Goal: Task Accomplishment & Management: Complete application form

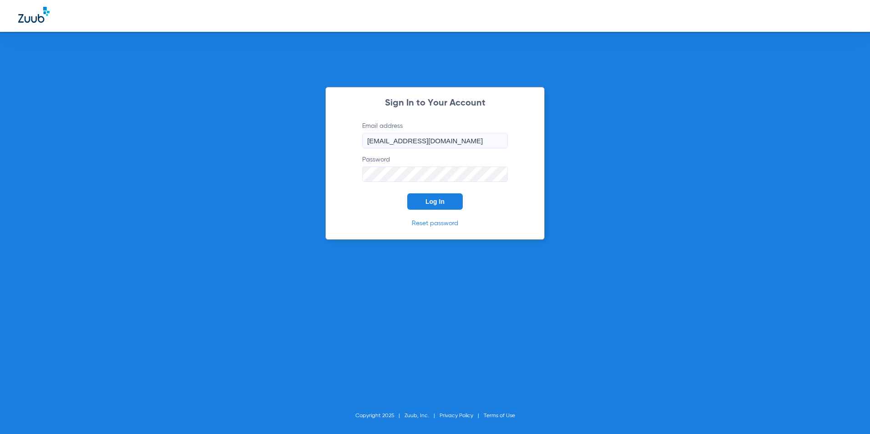
click at [434, 203] on span "Log In" at bounding box center [435, 201] width 19 height 7
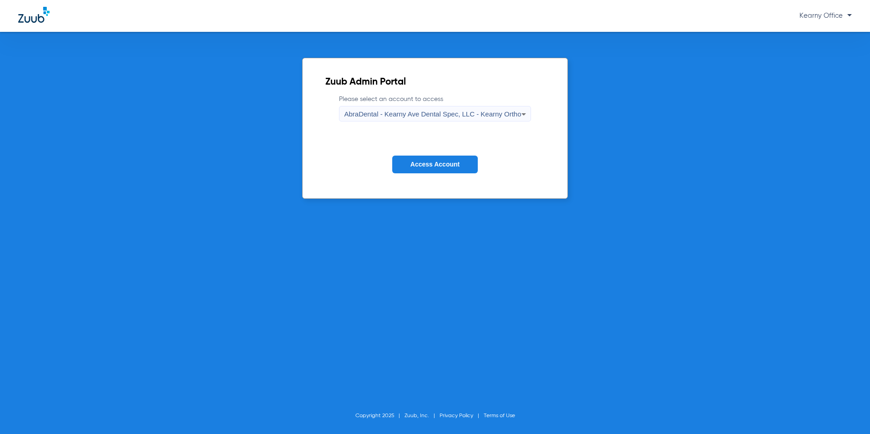
click at [522, 116] on icon at bounding box center [523, 114] width 11 height 11
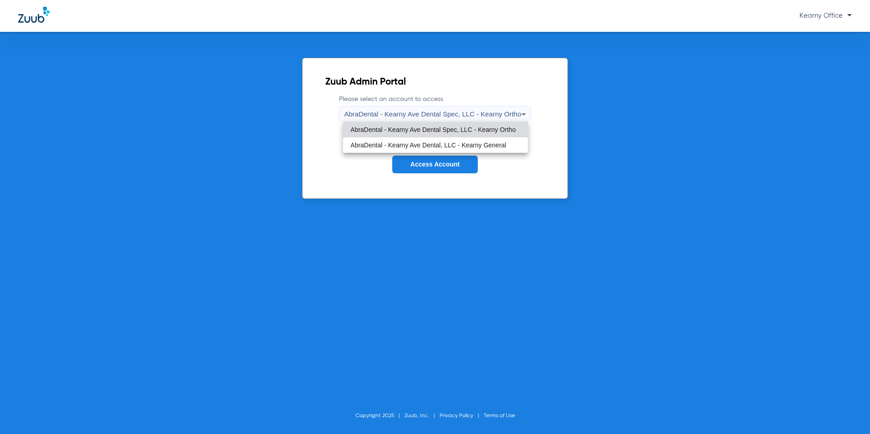
click at [498, 144] on span "AbraDental - Kearny Ave Dental, LLC - Kearny General" at bounding box center [428, 145] width 156 height 6
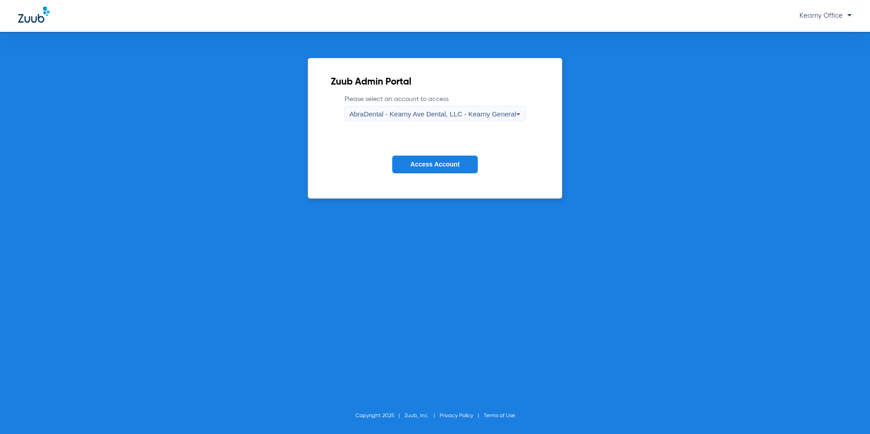
click at [453, 108] on div "AbraDental - Kearny Ave Dental, LLC - Kearny General" at bounding box center [433, 114] width 167 height 15
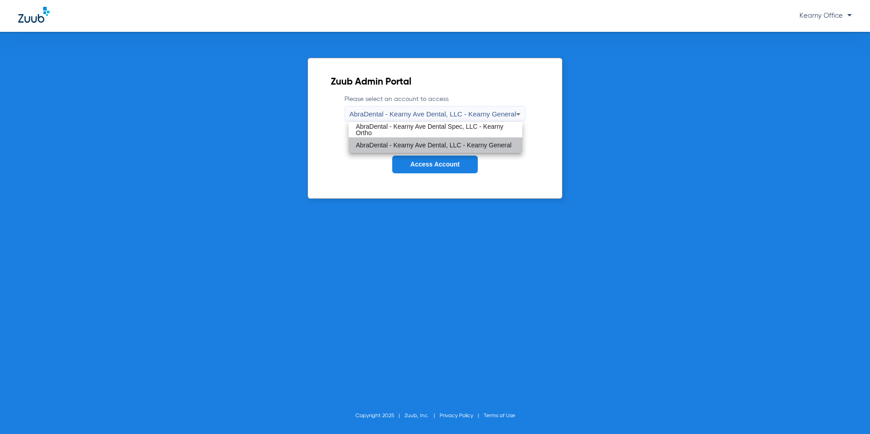
click at [444, 147] on span "AbraDental - Kearny Ave Dental, LLC - Kearny General" at bounding box center [434, 145] width 156 height 6
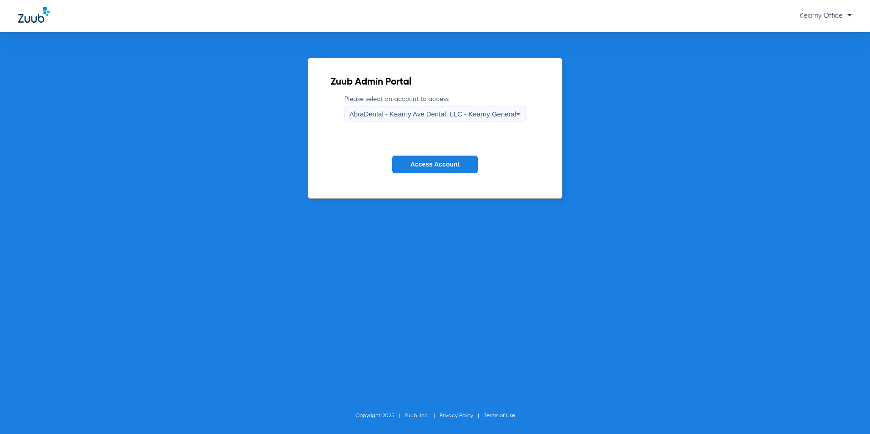
click at [453, 163] on span "Access Account" at bounding box center [435, 164] width 49 height 7
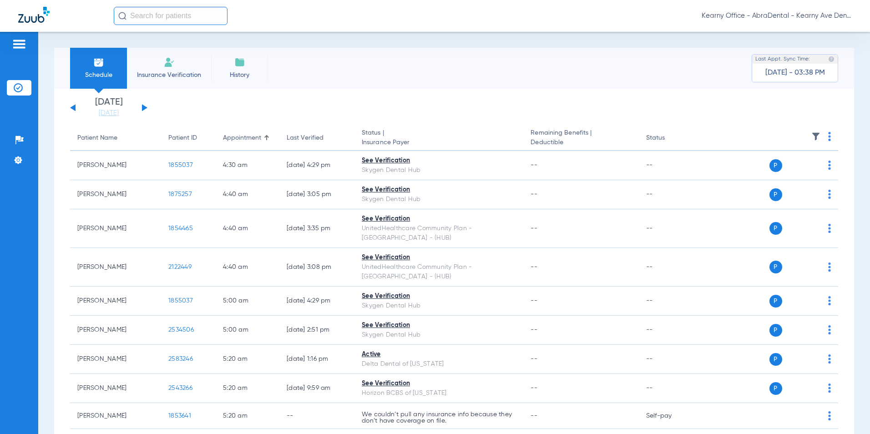
click at [179, 57] on li "Insurance Verification" at bounding box center [169, 68] width 84 height 41
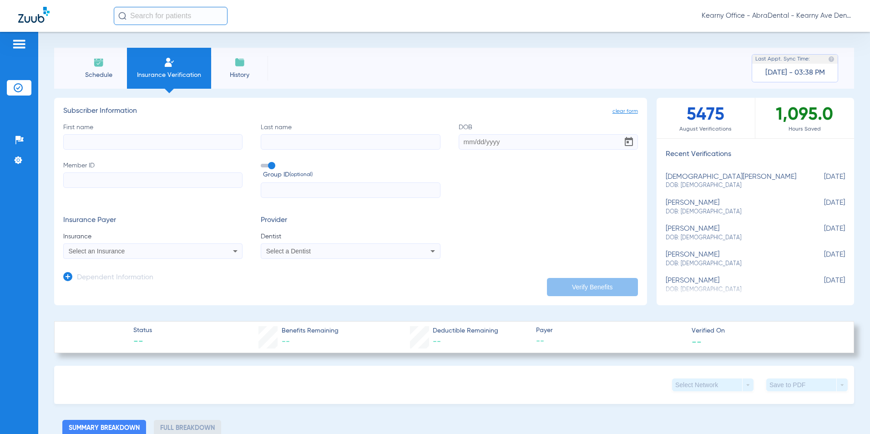
click at [77, 144] on input "First name" at bounding box center [152, 141] width 179 height 15
type input "[PERSON_NAME]"
type input "BEAUMONT"
click at [507, 142] on input "DOB" at bounding box center [548, 141] width 179 height 15
type input "[DATE]"
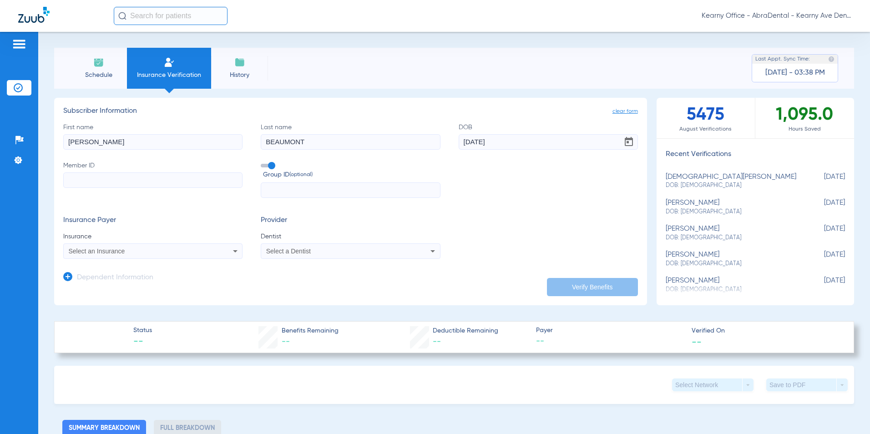
click at [134, 194] on label "Member ID" at bounding box center [152, 179] width 179 height 37
click at [134, 188] on input "Member ID" at bounding box center [152, 179] width 179 height 15
click at [93, 181] on input "U" at bounding box center [152, 179] width 179 height 15
type input "U81727161"
click at [289, 195] on input "text" at bounding box center [350, 190] width 179 height 15
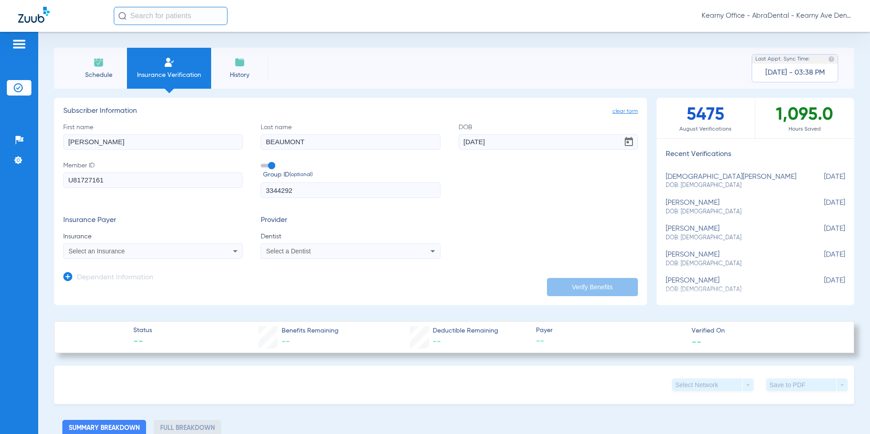
type input "3344292"
click at [143, 248] on div "Select an Insurance" at bounding box center [153, 251] width 178 height 11
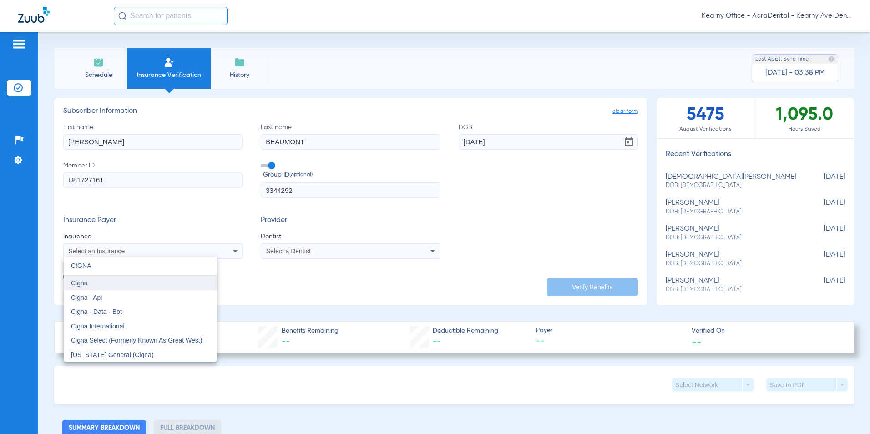
type input "CIGNA"
click at [109, 287] on mat-option "Cigna" at bounding box center [140, 283] width 153 height 15
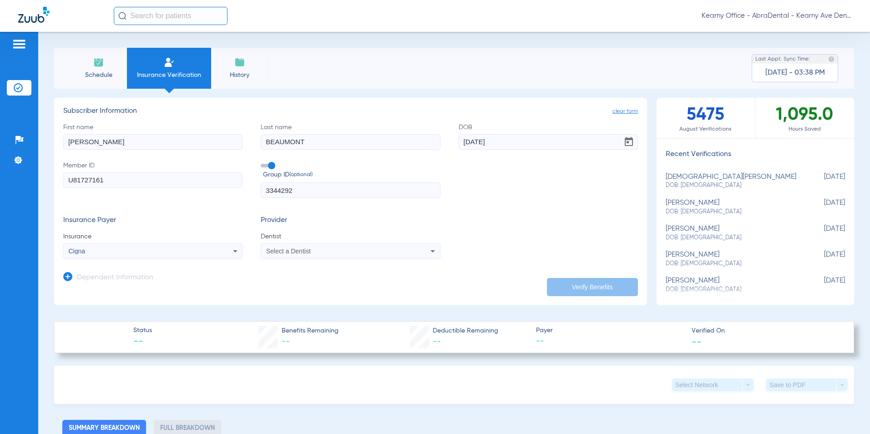
click at [291, 254] on span "Select a Dentist" at bounding box center [288, 251] width 45 height 7
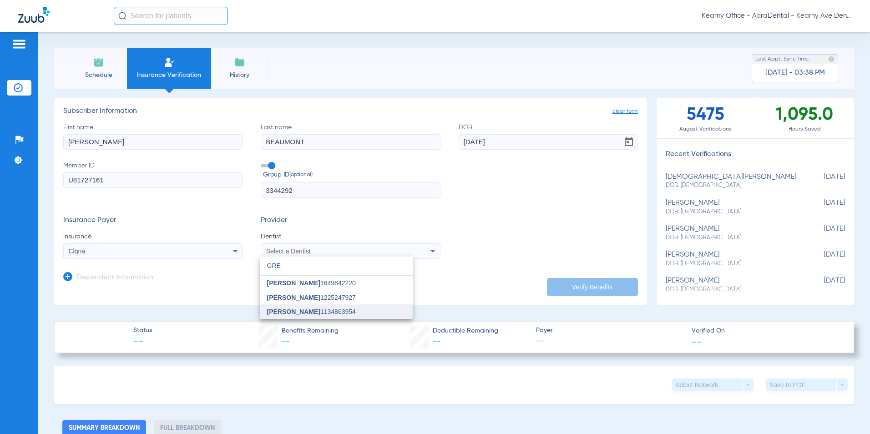
type input "GRE"
click at [288, 307] on mat-option "[PERSON_NAME] 1134863954" at bounding box center [336, 311] width 153 height 15
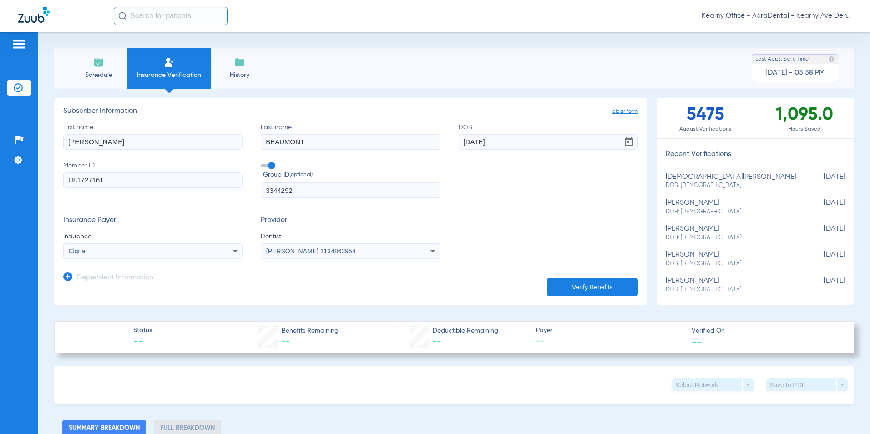
click at [66, 279] on icon at bounding box center [67, 276] width 9 height 9
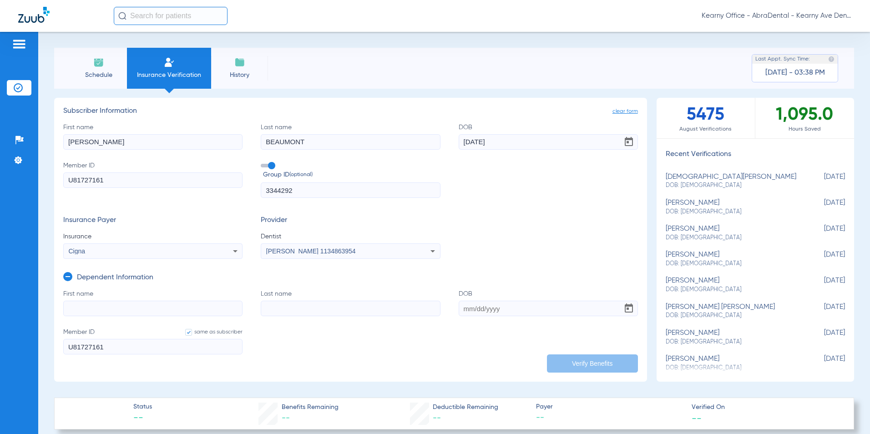
drag, startPoint x: 98, startPoint y: 314, endPoint x: 86, endPoint y: 313, distance: 12.3
click at [91, 314] on input "First name" at bounding box center [152, 308] width 179 height 15
type input "[PERSON_NAME]"
type input "N"
type input "BEAUMONT"
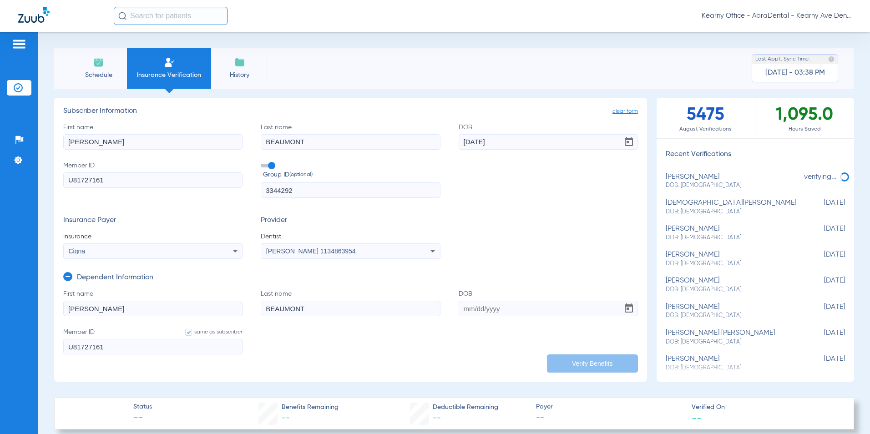
click at [603, 299] on label "DOB" at bounding box center [548, 302] width 179 height 27
click at [603, 301] on input "DOB" at bounding box center [548, 308] width 179 height 15
drag, startPoint x: 598, startPoint y: 308, endPoint x: 590, endPoint y: 300, distance: 11.6
click at [598, 308] on input "DOB" at bounding box center [548, 308] width 179 height 15
click at [586, 350] on form "First name [PERSON_NAME] Last name [PERSON_NAME] [DEMOGRAPHIC_DATA] Member ID s…" at bounding box center [350, 327] width 575 height 76
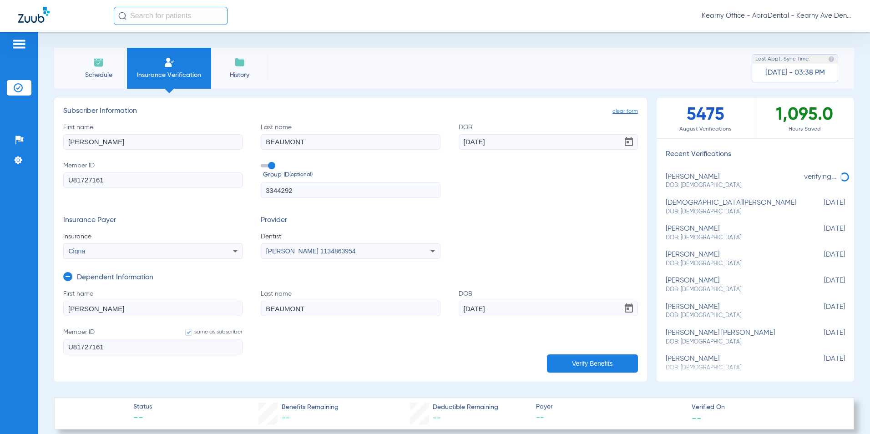
click at [587, 353] on form "First name [PERSON_NAME] Last name [PERSON_NAME] [DEMOGRAPHIC_DATA] Member ID s…" at bounding box center [350, 327] width 575 height 76
click at [586, 355] on button "Verify Benefits" at bounding box center [592, 364] width 91 height 18
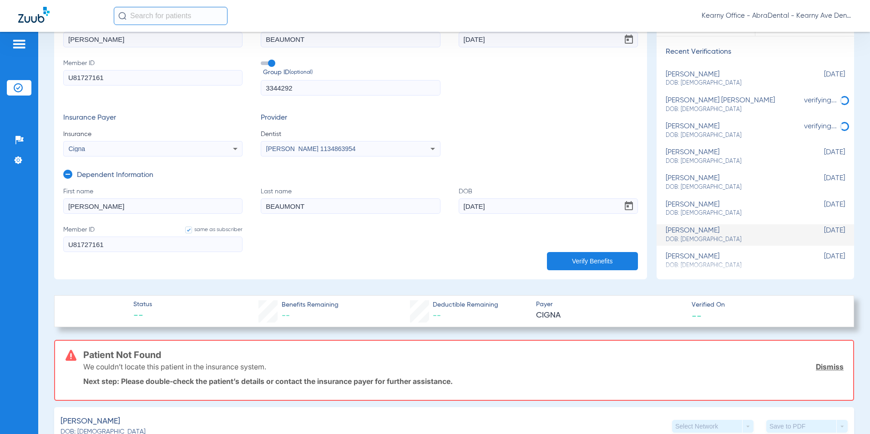
scroll to position [182, 0]
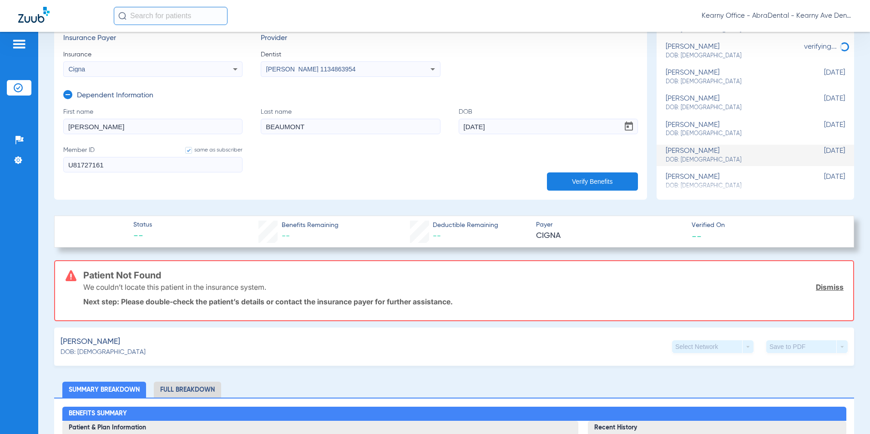
click at [509, 127] on input "[DATE]" at bounding box center [548, 126] width 179 height 15
click at [505, 124] on input "12/10/0201" at bounding box center [548, 126] width 179 height 15
click at [566, 172] on button "Verify Benefits" at bounding box center [592, 181] width 91 height 18
click at [507, 126] on input "12/10/0201" at bounding box center [548, 126] width 179 height 15
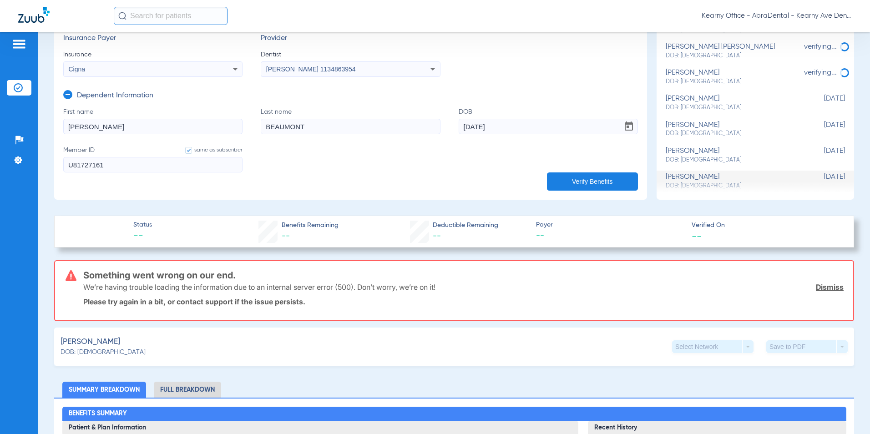
type input "[DATE]"
click at [589, 183] on button "Verify Benefits" at bounding box center [592, 181] width 91 height 18
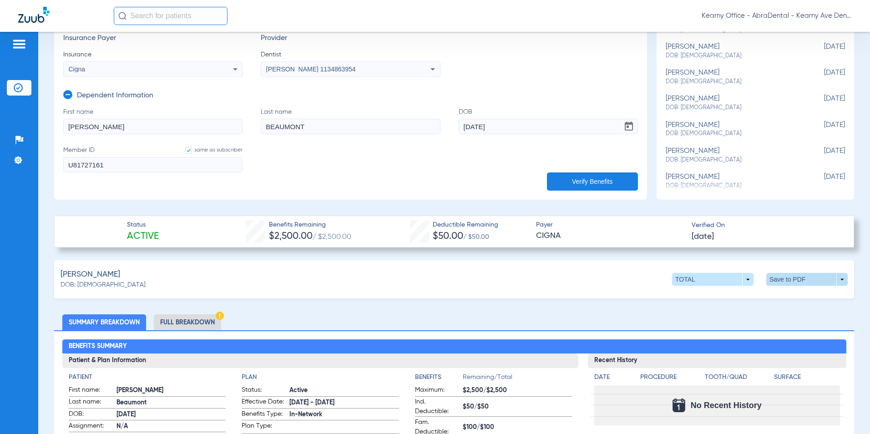
click at [786, 278] on span at bounding box center [806, 279] width 81 height 13
click at [727, 295] on span "Save to PDF" at bounding box center [732, 297] width 36 height 6
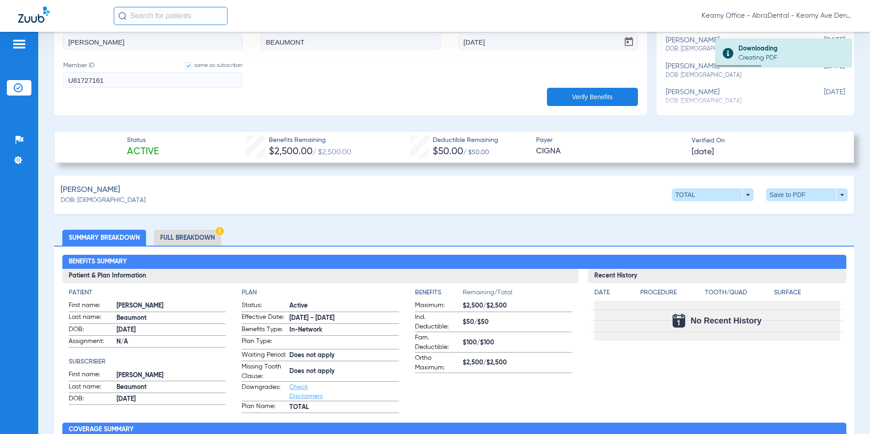
scroll to position [273, 0]
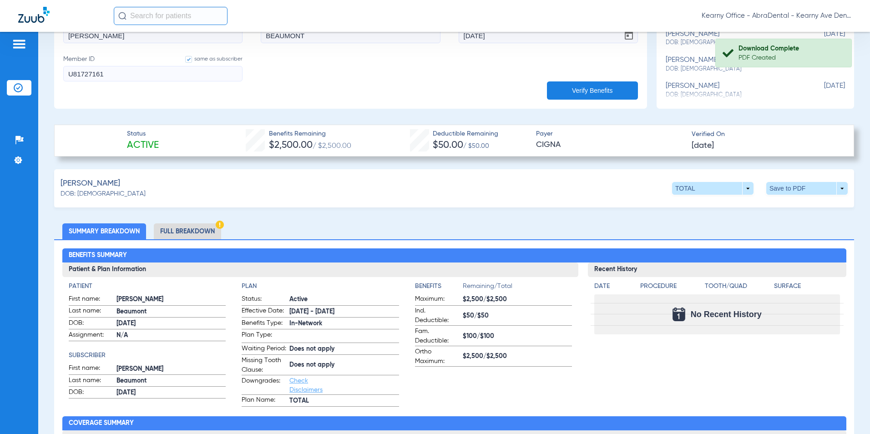
click at [190, 232] on li "Full Breakdown" at bounding box center [187, 231] width 67 height 16
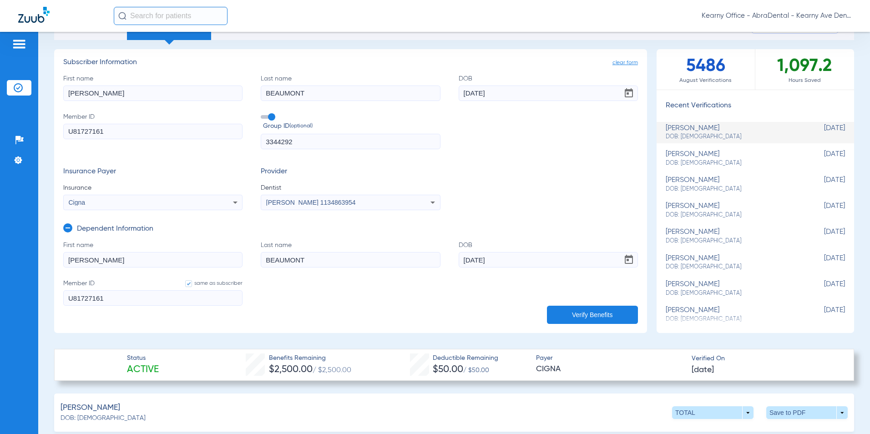
scroll to position [46, 0]
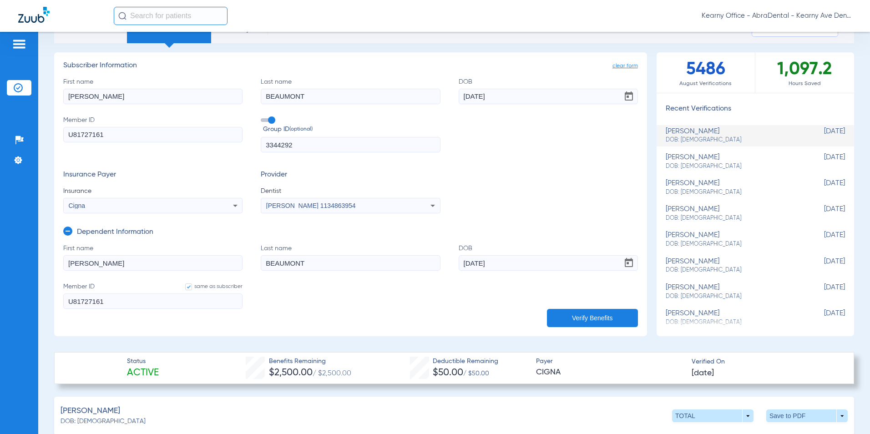
drag, startPoint x: 107, startPoint y: 134, endPoint x: 69, endPoint y: 137, distance: 38.3
click at [37, 137] on div "Patients Insurance Verification Setup Help Center Settings Schedule Insurance V…" at bounding box center [435, 249] width 870 height 434
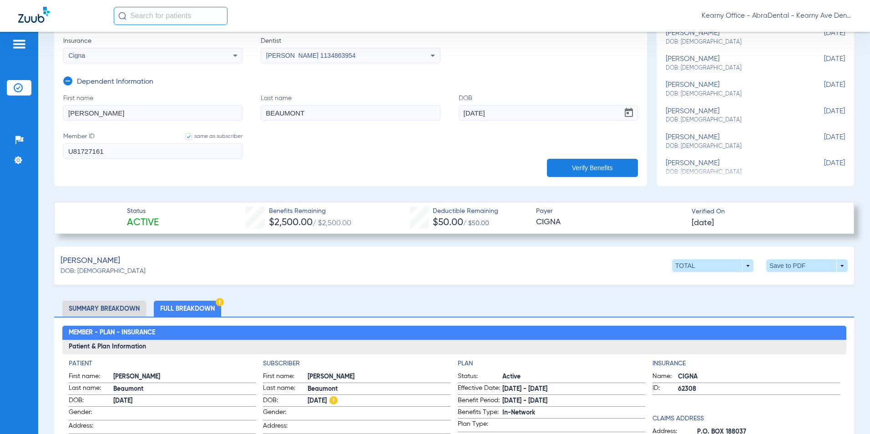
scroll to position [137, 0]
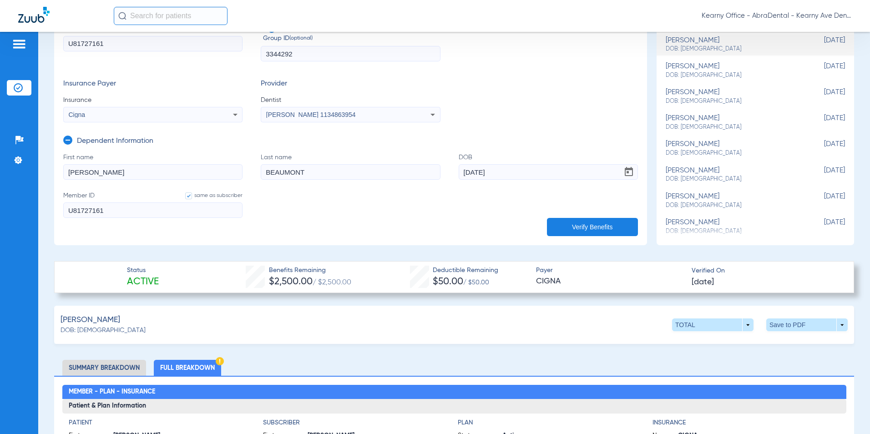
click at [367, 223] on form "First name [PERSON_NAME] Last name [PERSON_NAME] [DEMOGRAPHIC_DATA] Member ID s…" at bounding box center [350, 191] width 575 height 76
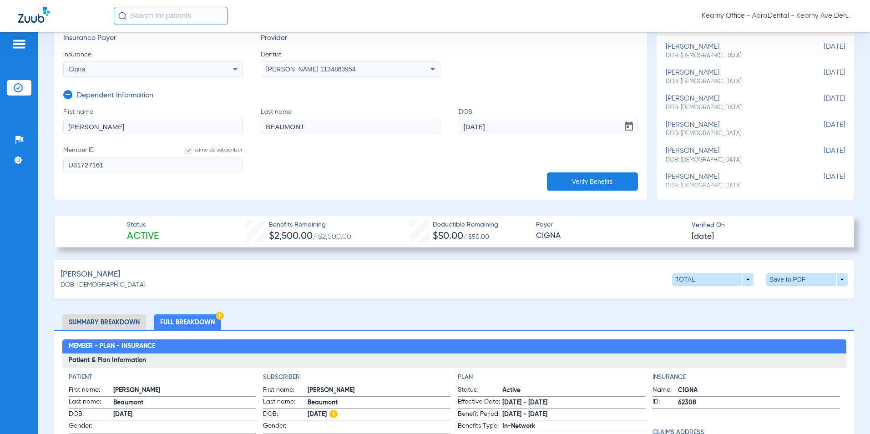
scroll to position [46, 0]
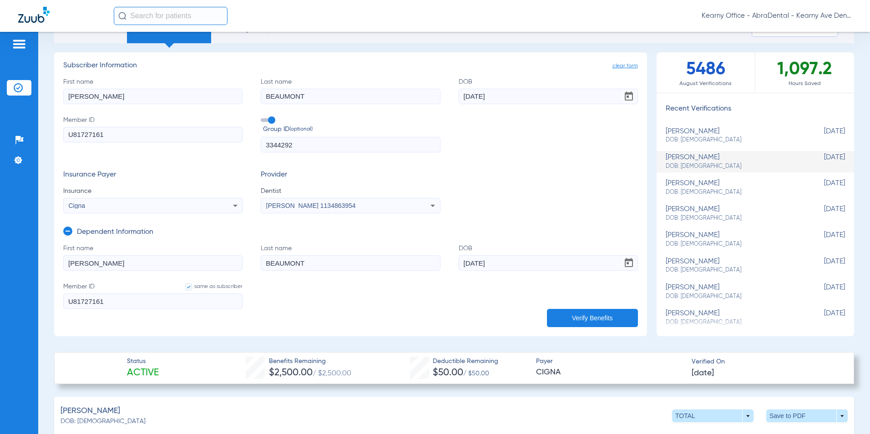
drag, startPoint x: 89, startPoint y: 137, endPoint x: 42, endPoint y: 142, distance: 47.1
click at [42, 142] on div "Schedule Insurance Verification History Last Appt. Sync Time: [DATE] - 03:56 PM…" at bounding box center [454, 233] width 832 height 402
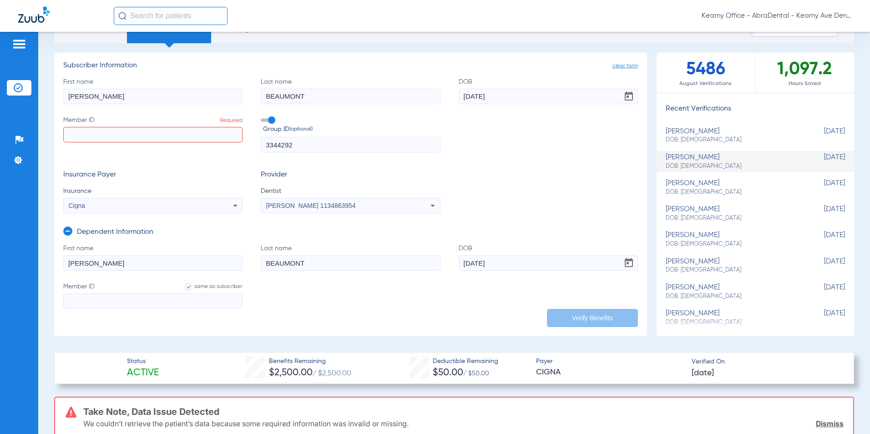
paste input "115806938"
type input "115806938"
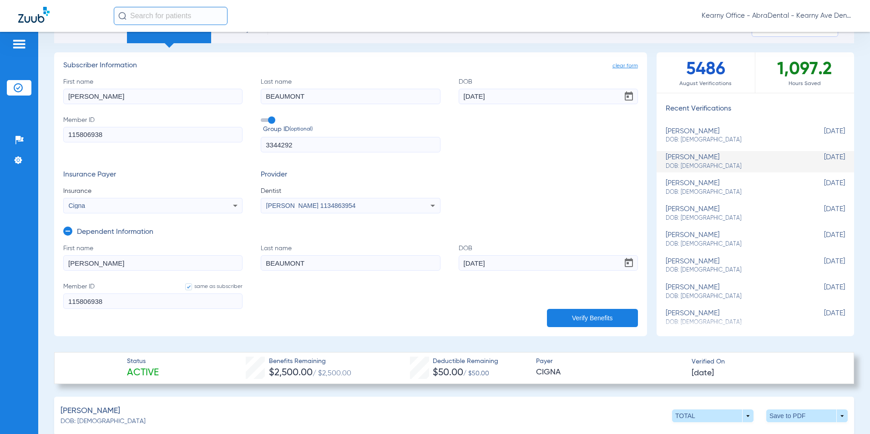
type input "115806938"
drag, startPoint x: 285, startPoint y: 150, endPoint x: 297, endPoint y: 142, distance: 14.8
click at [209, 151] on div "First name [PERSON_NAME] Last name [PERSON_NAME] DOB [DEMOGRAPHIC_DATA] Member …" at bounding box center [350, 115] width 575 height 76
paste input "5392823"
type input "5392823"
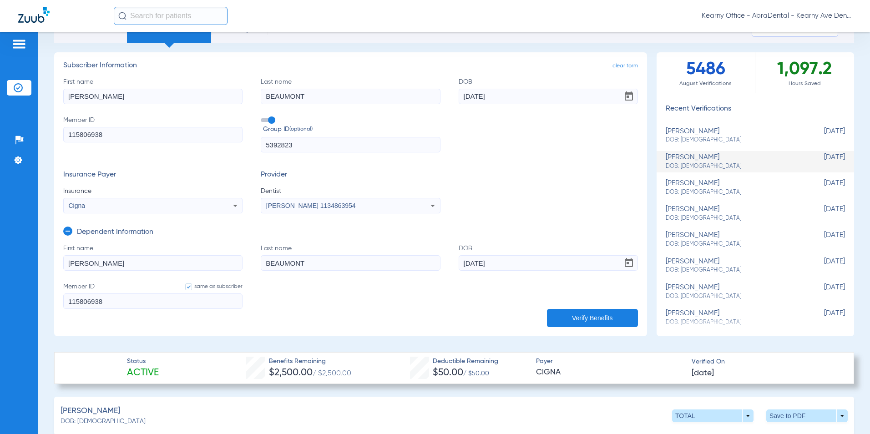
click at [350, 232] on app-dependent-form "Dependent Information First name [PERSON_NAME] Last name [PERSON_NAME] [DEMOGRA…" at bounding box center [350, 266] width 575 height 107
drag, startPoint x: 96, startPoint y: 100, endPoint x: 20, endPoint y: 117, distance: 78.4
click at [21, 116] on div "Patients Insurance Verification Setup Help Center Settings Schedule Insurance V…" at bounding box center [435, 249] width 870 height 434
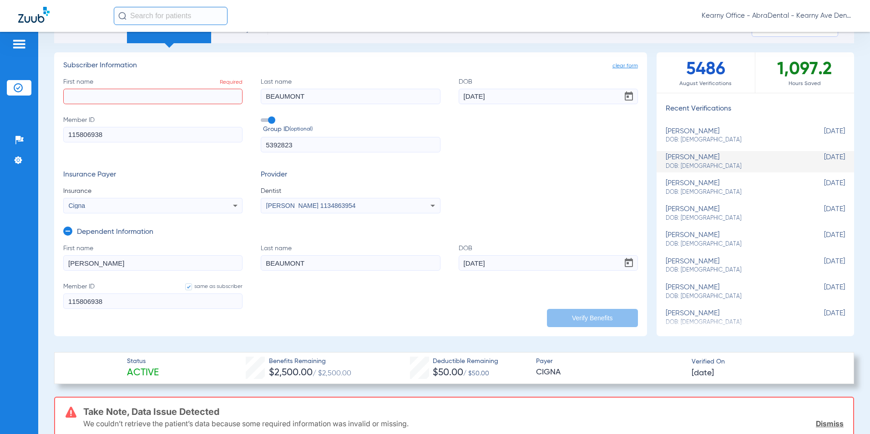
drag, startPoint x: 260, startPoint y: 98, endPoint x: 528, endPoint y: 93, distance: 268.1
click at [225, 100] on div "First name Required Last name [PERSON_NAME] DOB [DEMOGRAPHIC_DATA] Member ID 11…" at bounding box center [350, 115] width 575 height 76
drag, startPoint x: 588, startPoint y: 88, endPoint x: 447, endPoint y: 102, distance: 142.3
click at [447, 102] on div "First name Required Last name Required DOB [DEMOGRAPHIC_DATA] Member ID 1158069…" at bounding box center [350, 115] width 575 height 76
click at [516, 102] on input "[DATE]" at bounding box center [548, 96] width 179 height 15
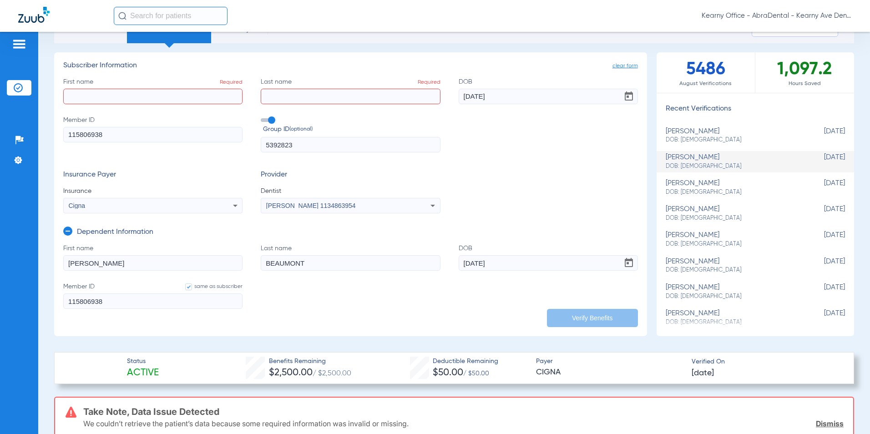
click at [505, 100] on input "[DATE]" at bounding box center [548, 96] width 179 height 15
click at [411, 99] on input "Last name Required" at bounding box center [350, 96] width 179 height 15
drag, startPoint x: 498, startPoint y: 95, endPoint x: 337, endPoint y: 104, distance: 161.3
click at [337, 104] on div "First name Required Last name Required DOB [DEMOGRAPHIC_DATA] Member ID 1158069…" at bounding box center [350, 115] width 575 height 76
click at [186, 101] on input "First name Required" at bounding box center [152, 96] width 179 height 15
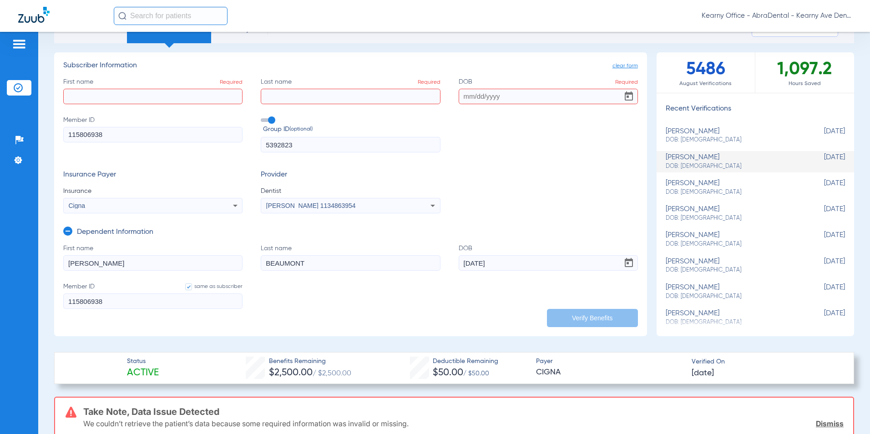
paste input "[PERSON_NAME]"
type input "[PERSON_NAME]"
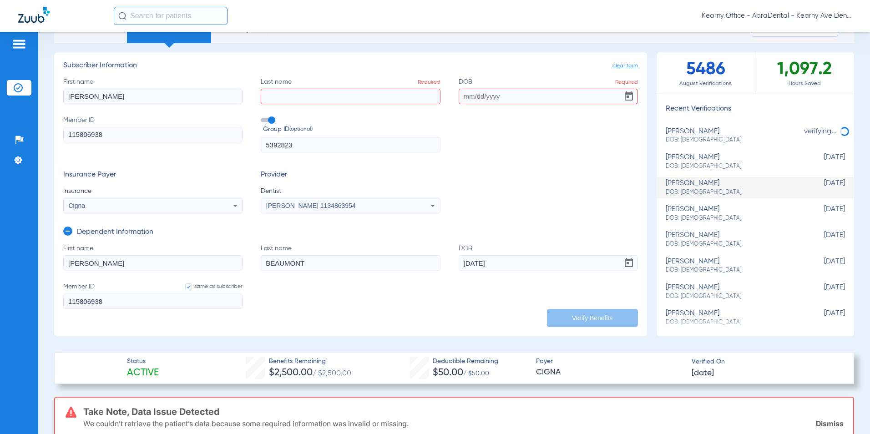
click at [300, 103] on input "Last name Required" at bounding box center [350, 96] width 179 height 15
paste input "[PERSON_NAME]"
type input "[PERSON_NAME]"
click at [489, 90] on input "DOB Required" at bounding box center [548, 96] width 179 height 15
click at [505, 100] on input "DOB Required" at bounding box center [548, 96] width 179 height 15
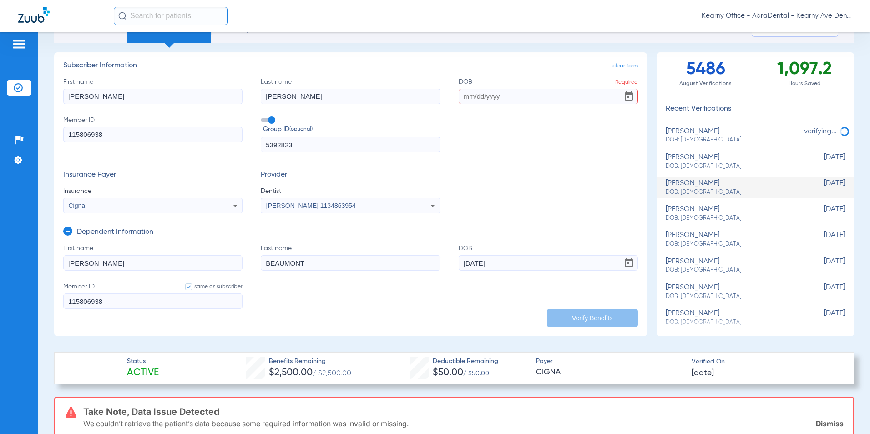
paste input "[DATE]"
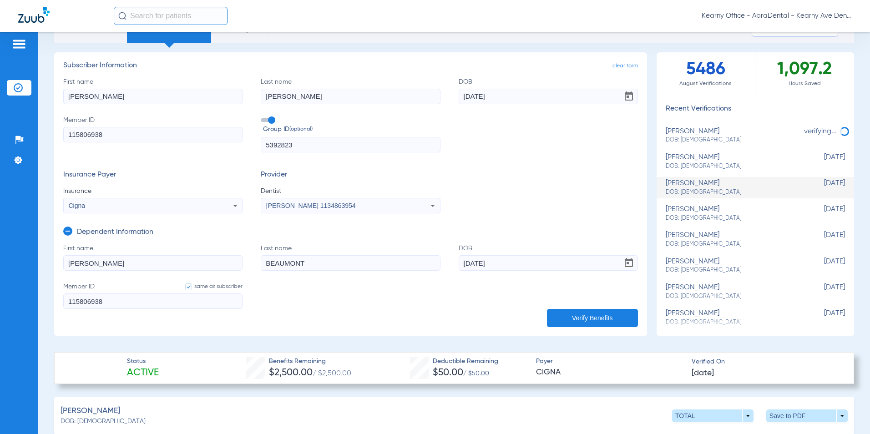
type input "[DATE]"
click at [191, 206] on div "Cigna" at bounding box center [136, 206] width 135 height 6
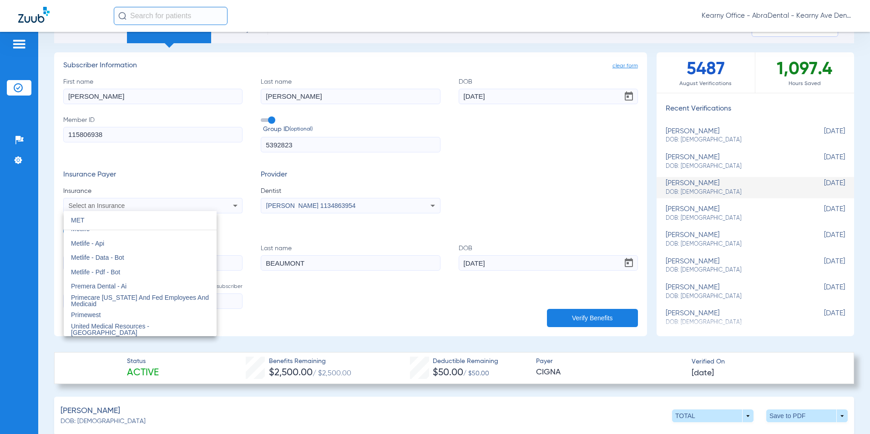
scroll to position [0, 0]
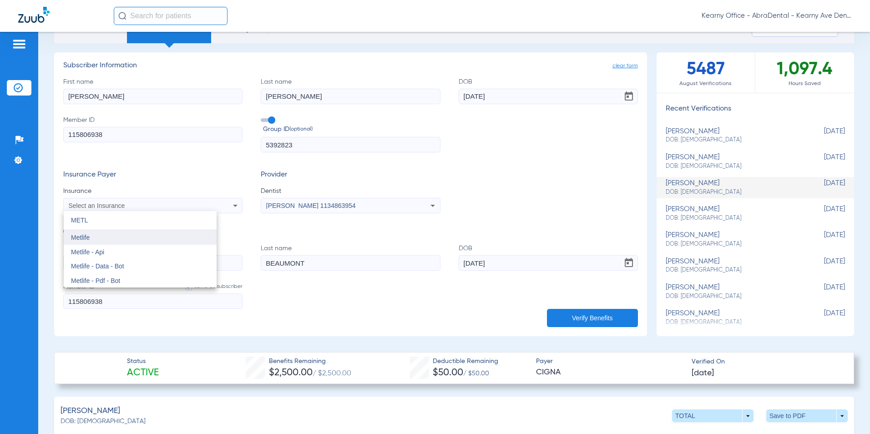
type input "METL"
click at [86, 236] on span "Metlife" at bounding box center [80, 237] width 19 height 7
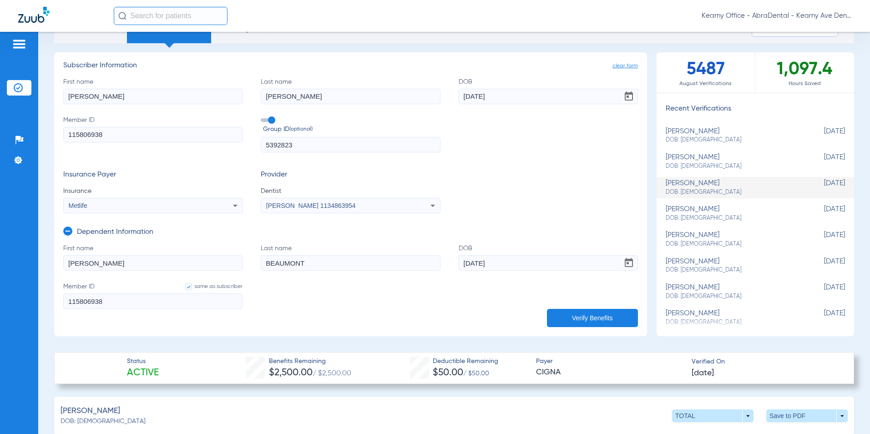
click at [273, 206] on span "[PERSON_NAME] 1134863954" at bounding box center [311, 205] width 90 height 7
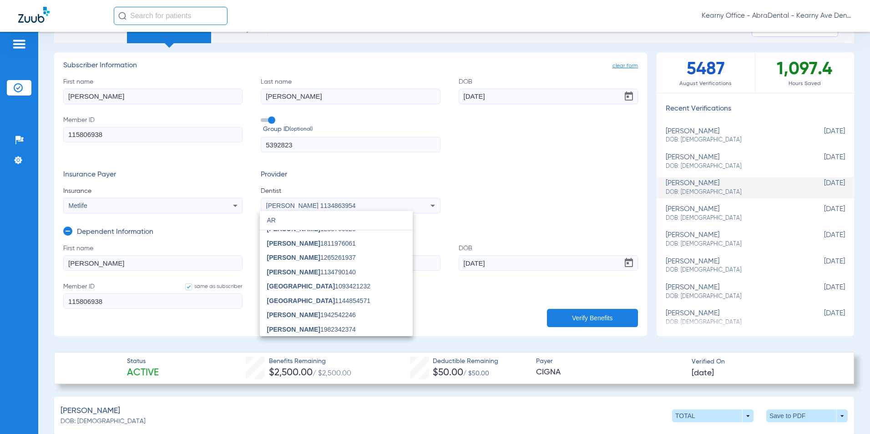
scroll to position [19, 0]
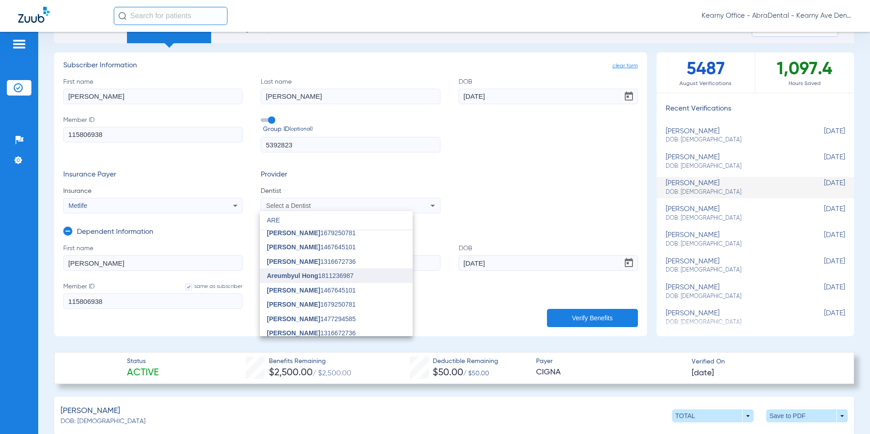
type input "ARE"
click at [291, 277] on span "Areumbyul Hong" at bounding box center [292, 275] width 51 height 7
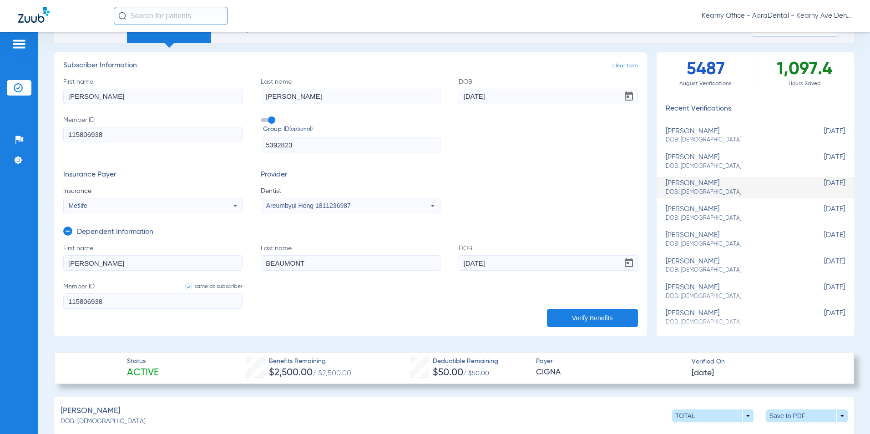
drag, startPoint x: 97, startPoint y: 264, endPoint x: 0, endPoint y: 268, distance: 97.0
click at [0, 279] on html "Kearny Office - AbraDental - Kearny Ave Dental, LLC - Kearny General Patients I…" at bounding box center [435, 217] width 870 height 434
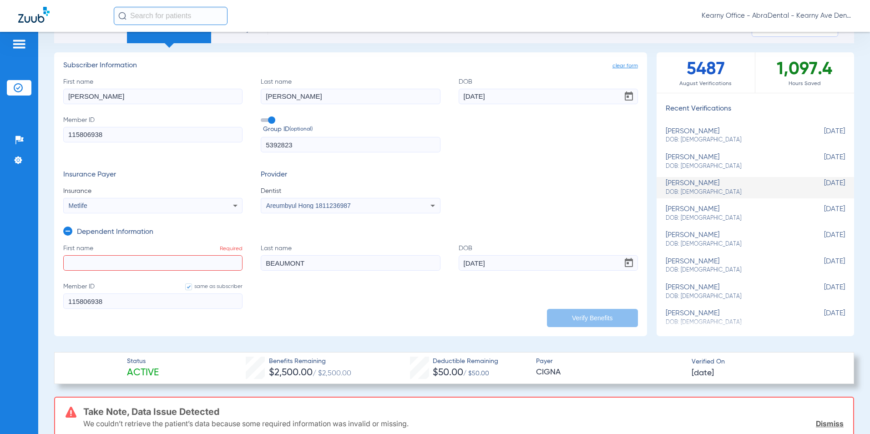
drag, startPoint x: 64, startPoint y: 256, endPoint x: 69, endPoint y: 227, distance: 29.9
click at [69, 226] on div "Dependent Information" at bounding box center [108, 234] width 90 height 19
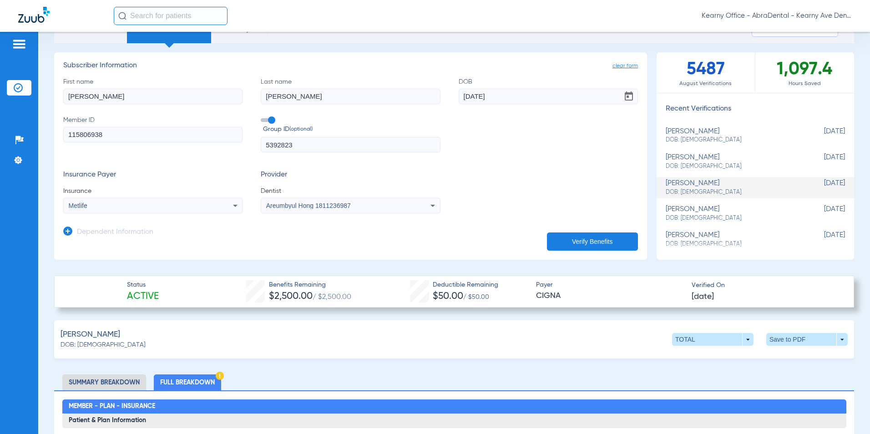
click at [70, 232] on icon at bounding box center [67, 231] width 9 height 9
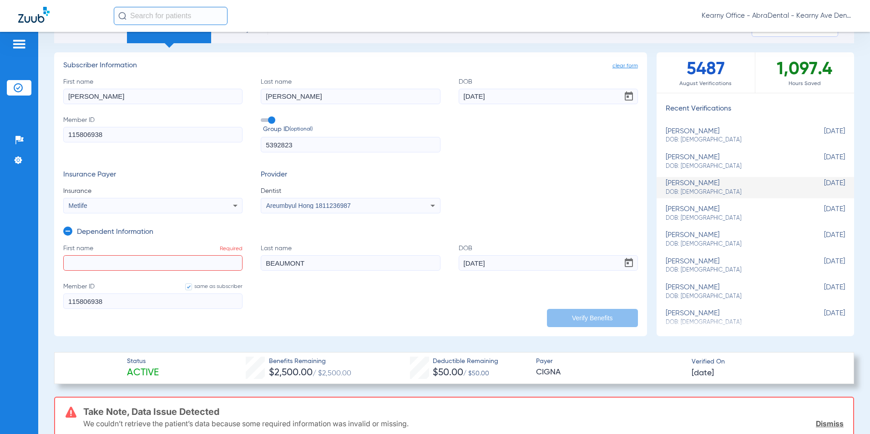
paste input "AYEMI"
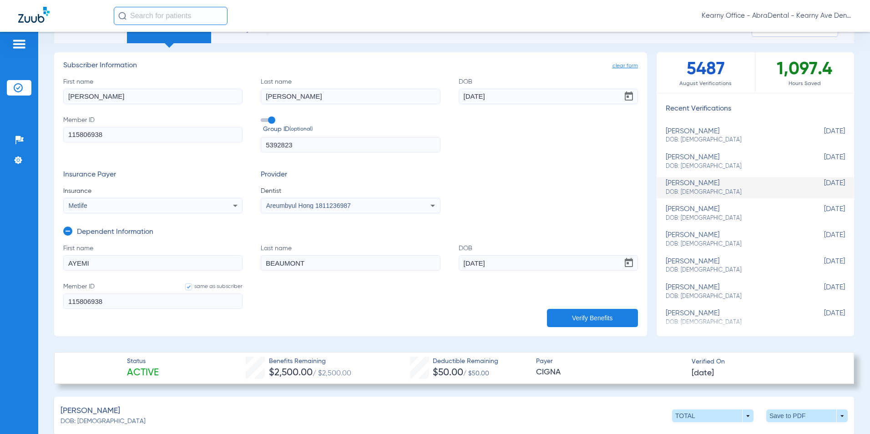
type input "AYEMI"
drag, startPoint x: 307, startPoint y: 268, endPoint x: 84, endPoint y: 296, distance: 224.4
click at [167, 285] on form "First name [PERSON_NAME] Last name [PERSON_NAME] [DEMOGRAPHIC_DATA] Member ID s…" at bounding box center [350, 282] width 575 height 76
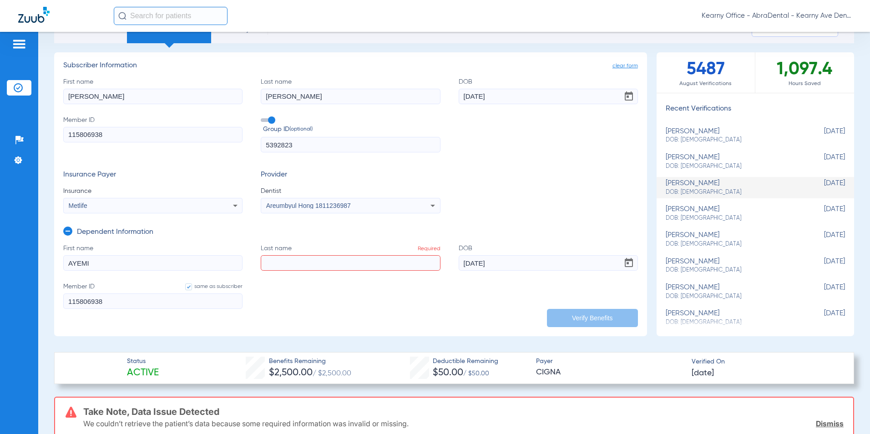
click at [266, 265] on input "Last name Required" at bounding box center [350, 262] width 179 height 15
paste input "[PERSON_NAME]"
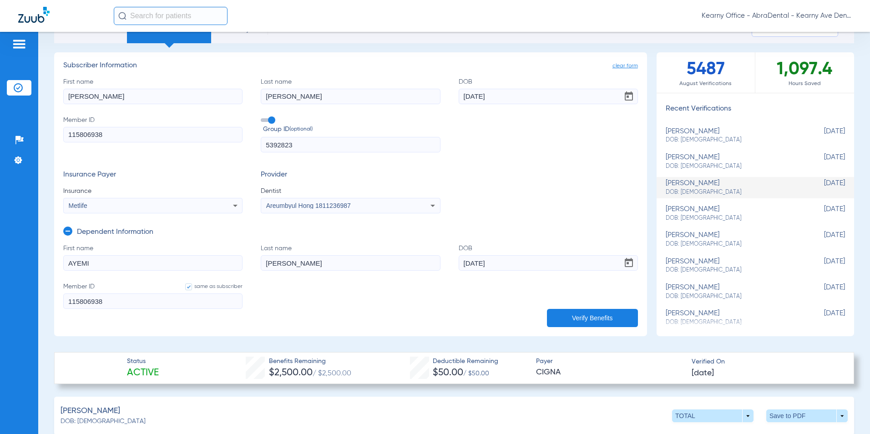
type input "[PERSON_NAME]"
drag, startPoint x: 510, startPoint y: 269, endPoint x: 320, endPoint y: 269, distance: 190.7
click at [324, 269] on form "First name [PERSON_NAME] Last name [PERSON_NAME] [DEMOGRAPHIC_DATA] Member ID s…" at bounding box center [350, 282] width 575 height 76
type input "[DATE]"
click at [590, 320] on button "Verify Benefits" at bounding box center [592, 318] width 91 height 18
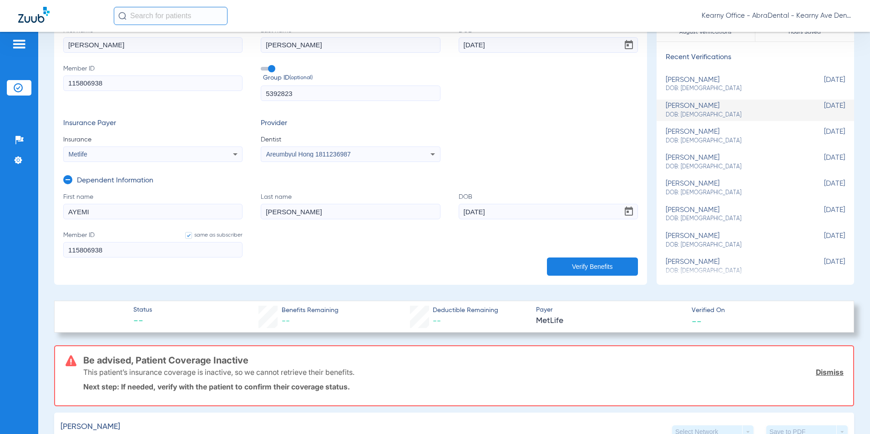
scroll to position [228, 0]
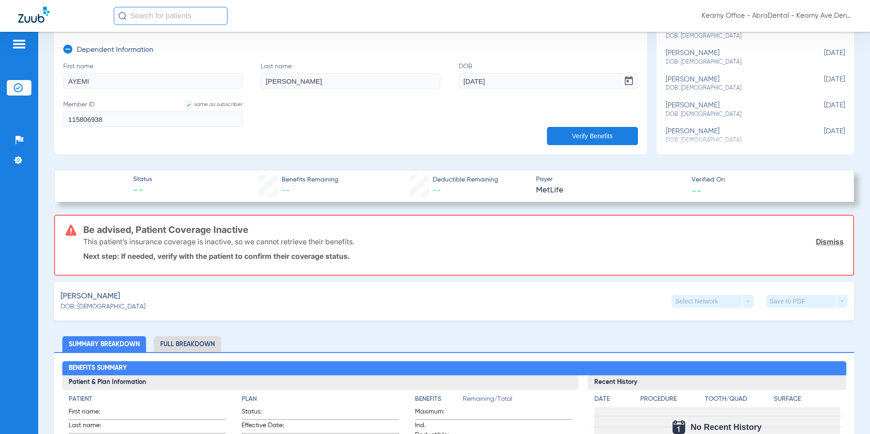
drag, startPoint x: 139, startPoint y: 229, endPoint x: 258, endPoint y: 227, distance: 118.8
click at [258, 227] on h3 "Be advised, Patient Coverage Inactive" at bounding box center [463, 229] width 761 height 9
drag, startPoint x: 258, startPoint y: 227, endPoint x: 219, endPoint y: 232, distance: 38.5
copy h3 "Patient Coverage Inactive"
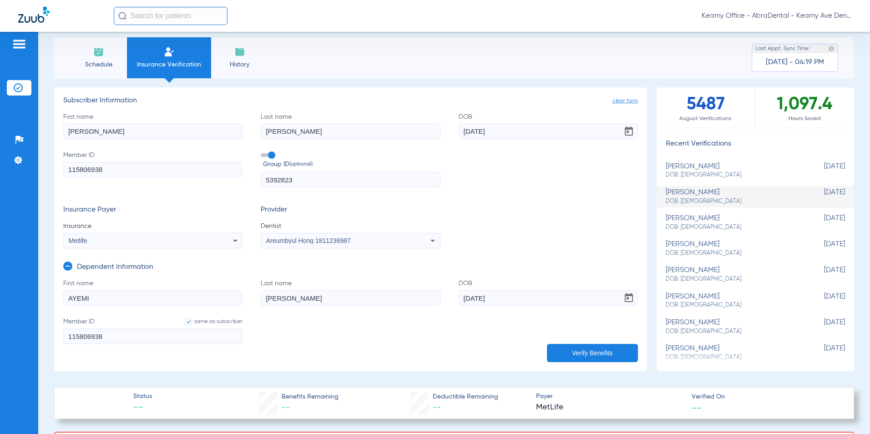
scroll to position [0, 0]
